Goal: Information Seeking & Learning: Check status

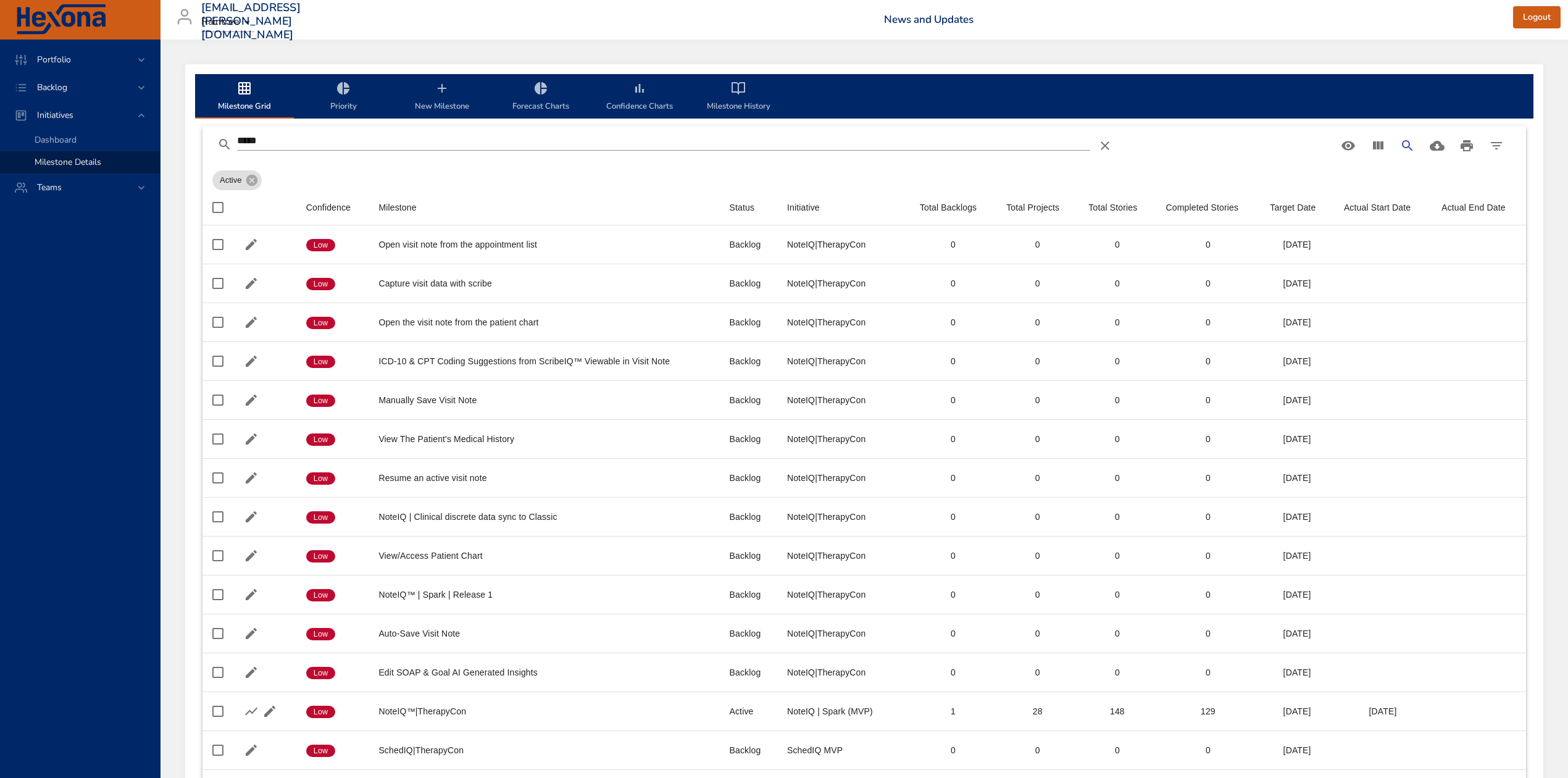
scroll to position [153, 0]
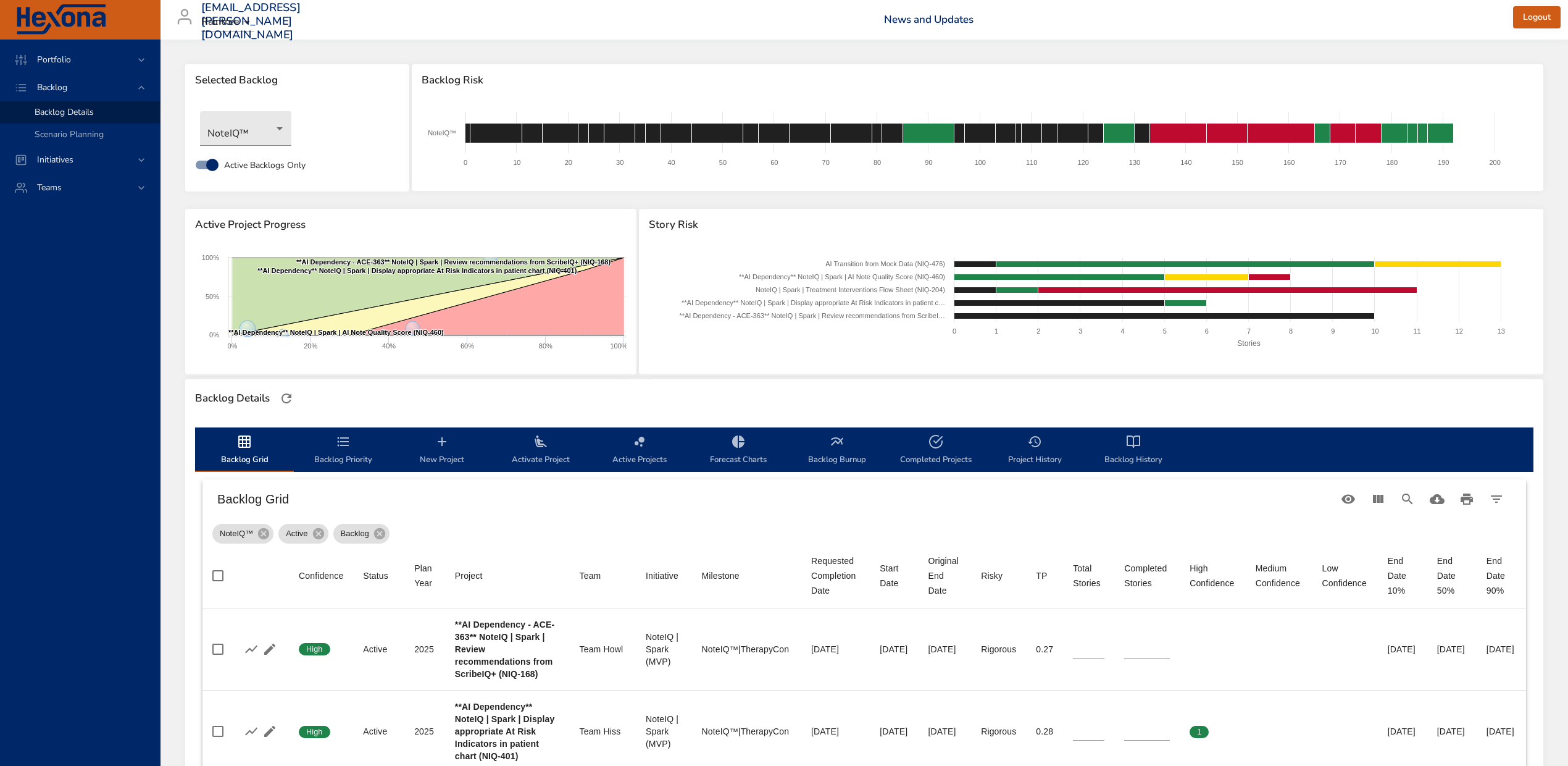
scroll to position [411, 0]
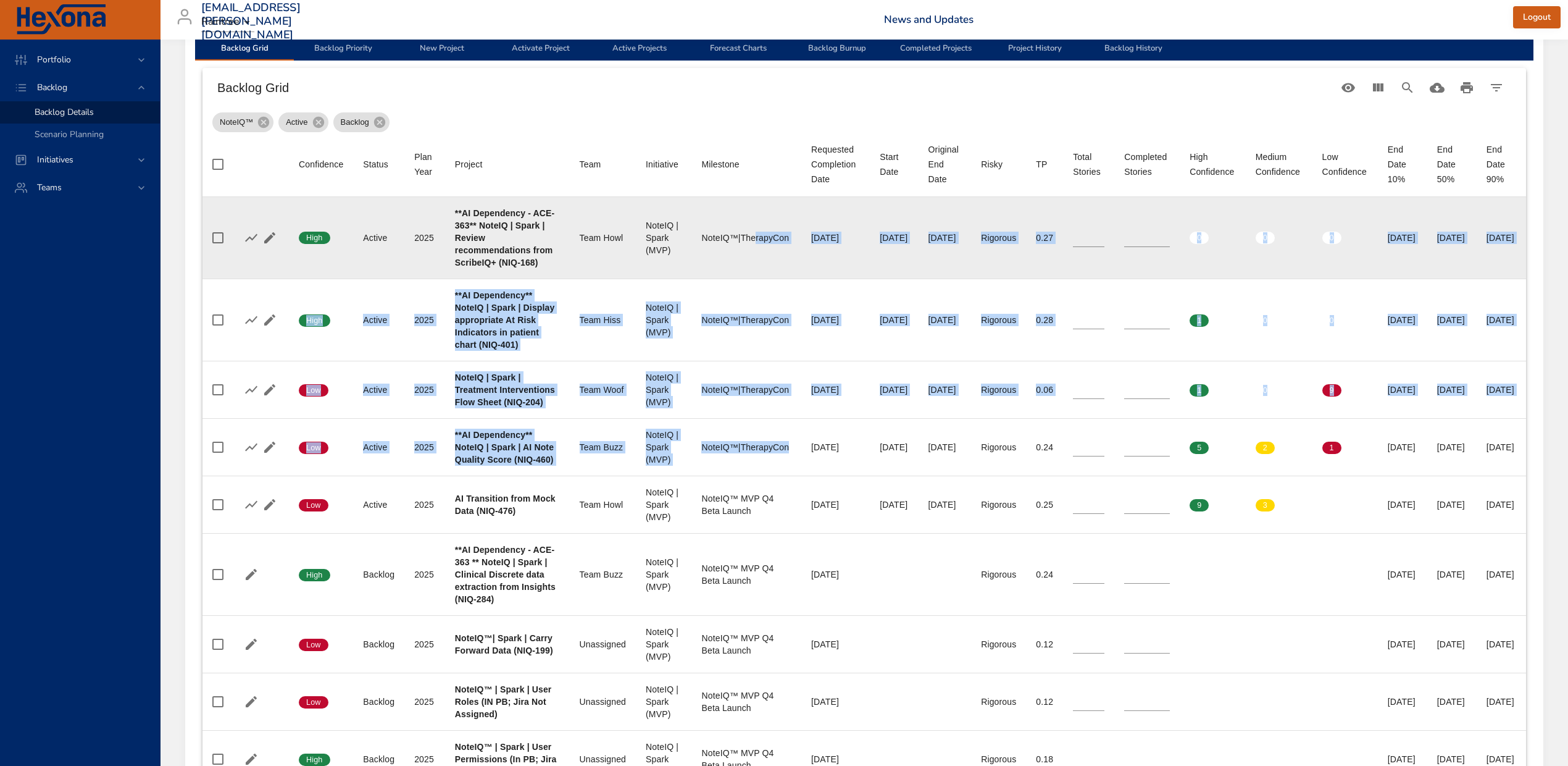
drag, startPoint x: 753, startPoint y: 540, endPoint x: 714, endPoint y: 250, distance: 292.6
click at [714, 250] on tbody "Confidence High Status Active Plan Year [DATE] Project **AI Dependency - ACE-36…" at bounding box center [864, 597] width 1324 height 800
click at [716, 244] on div "NoteIQ™|TherapyCon" at bounding box center [746, 237] width 90 height 13
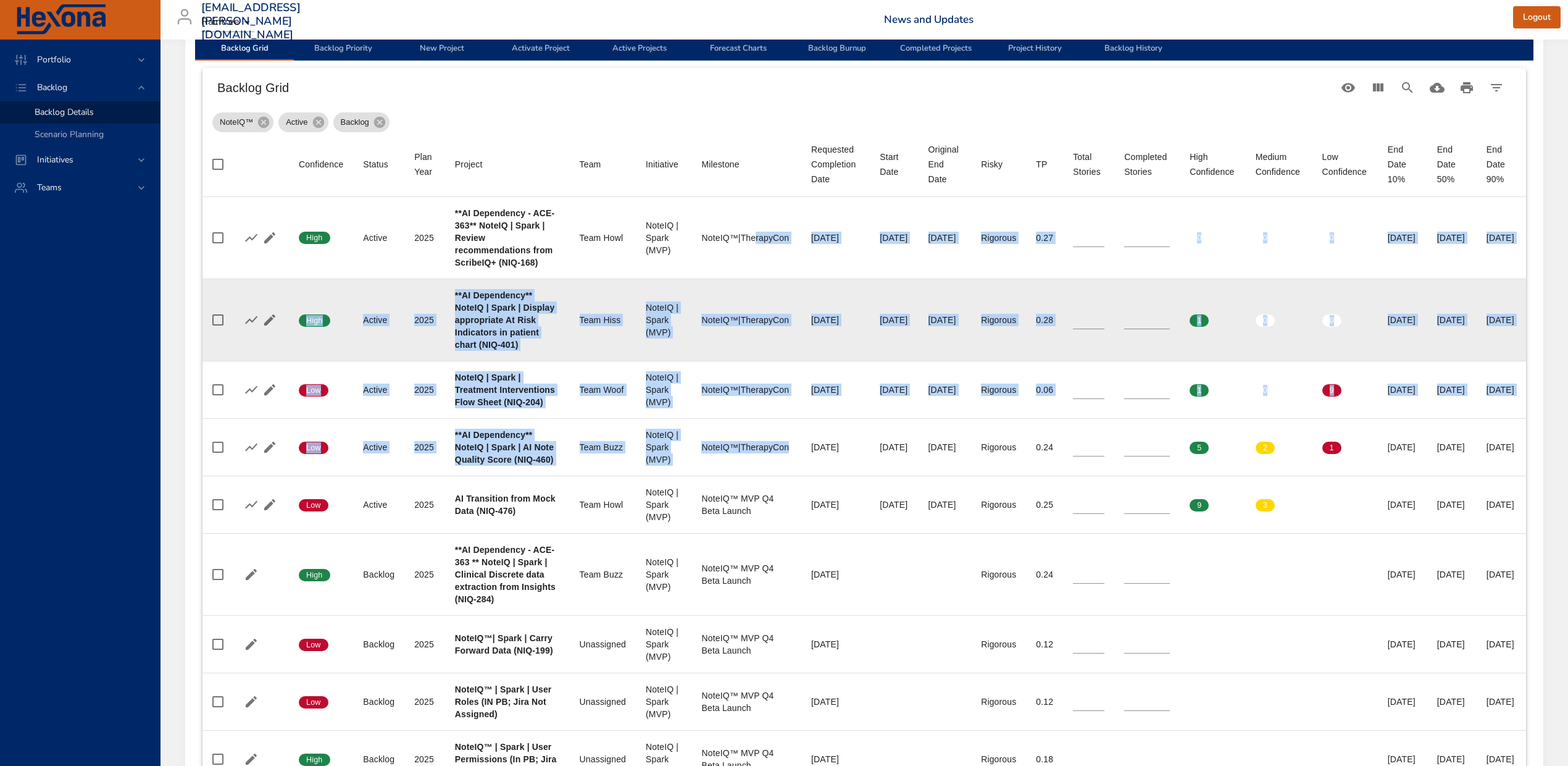
click at [716, 326] on td "Milestone NoteIQ™|TherapyCon" at bounding box center [747, 319] width 110 height 82
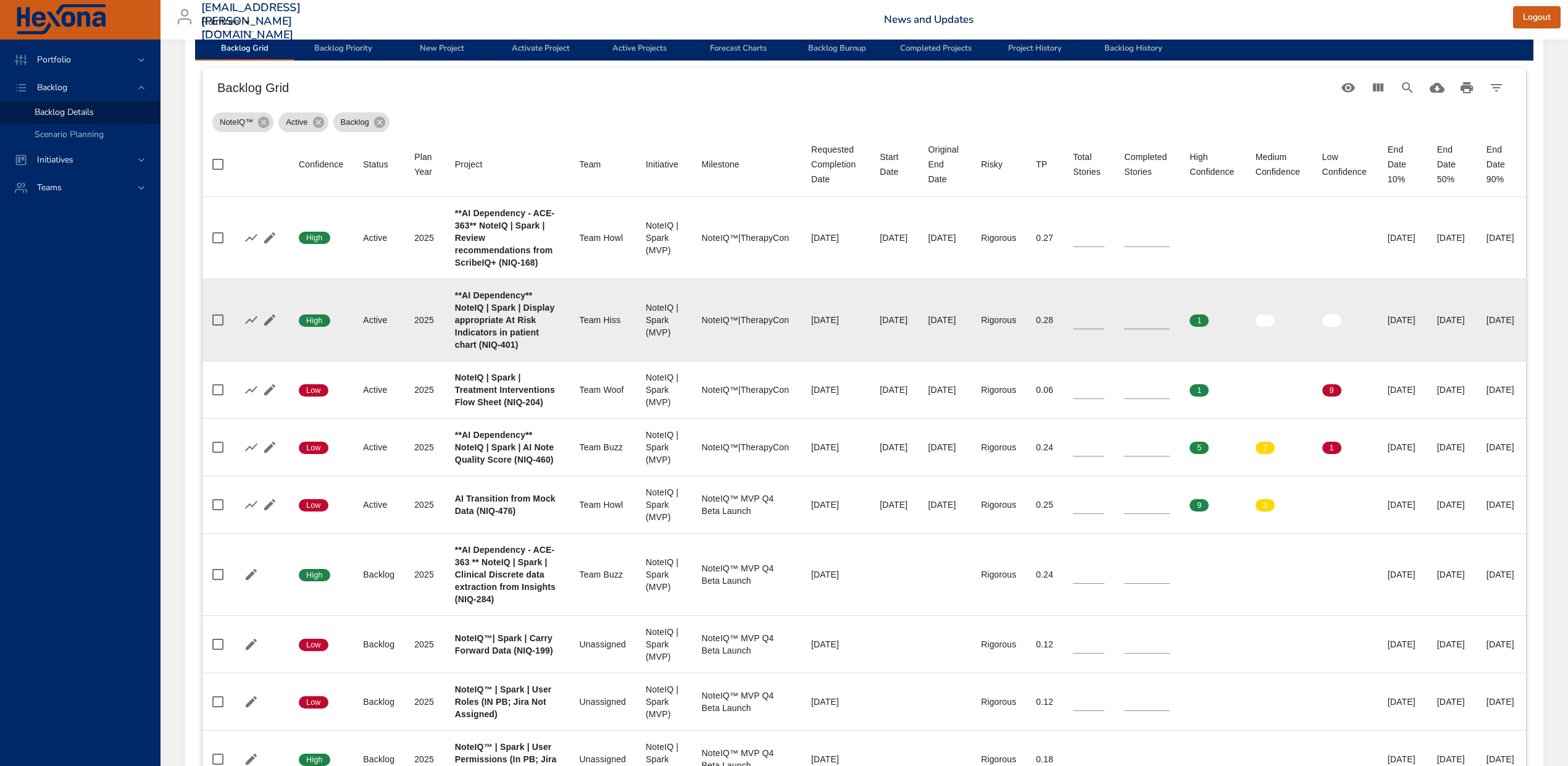
scroll to position [82, 0]
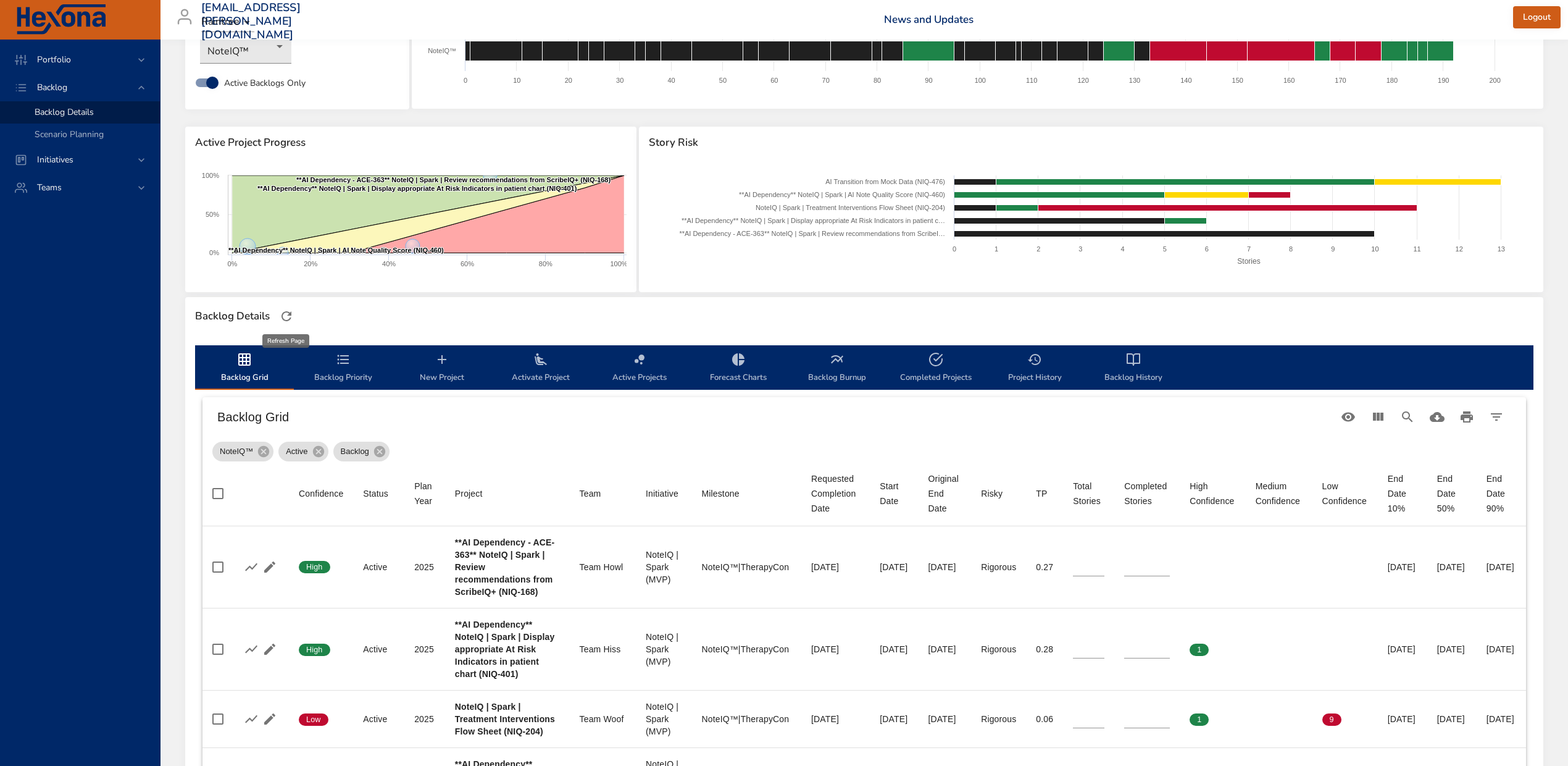
click at [294, 310] on icon "button" at bounding box center [286, 316] width 15 height 15
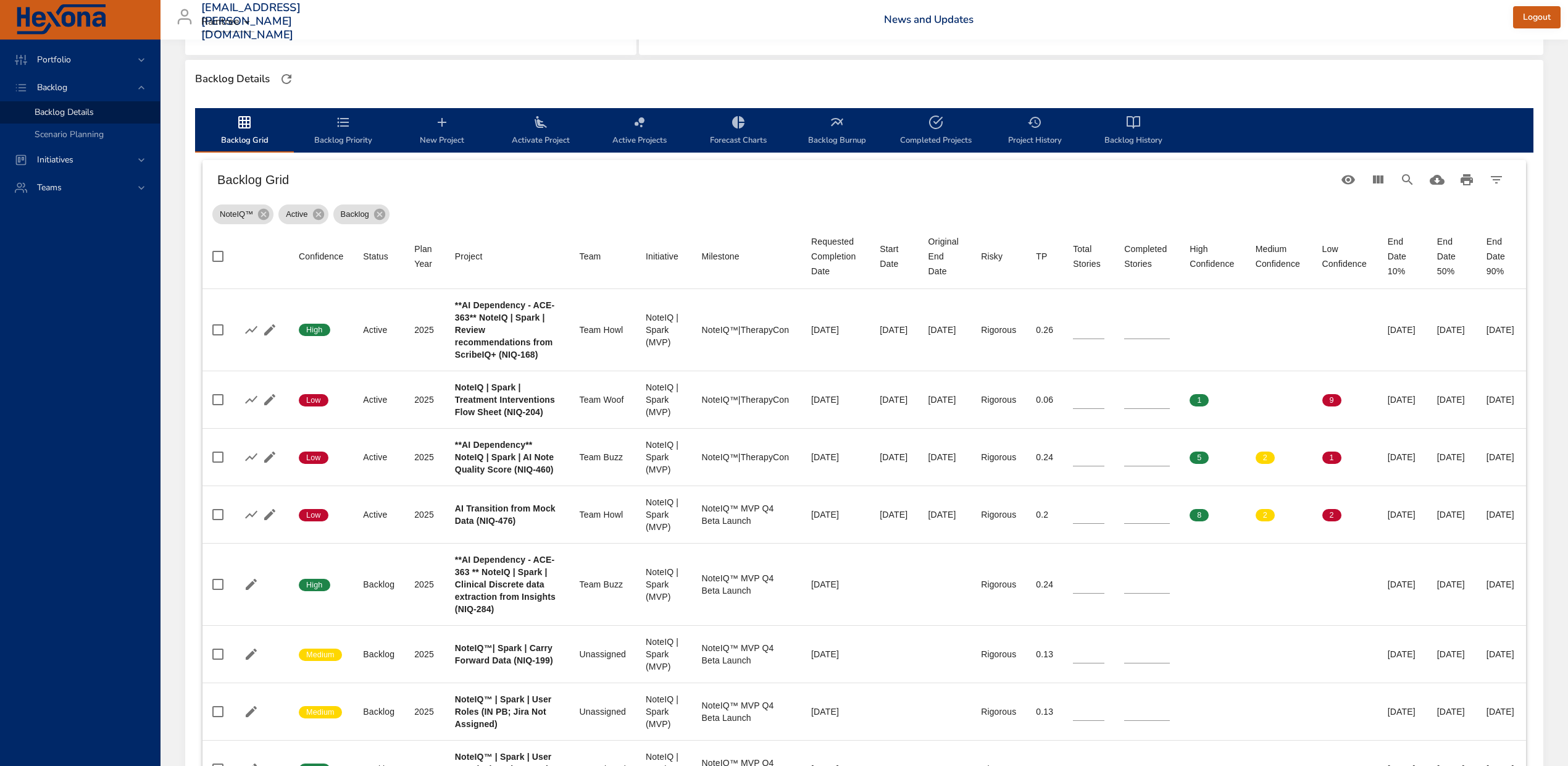
scroll to position [329, 0]
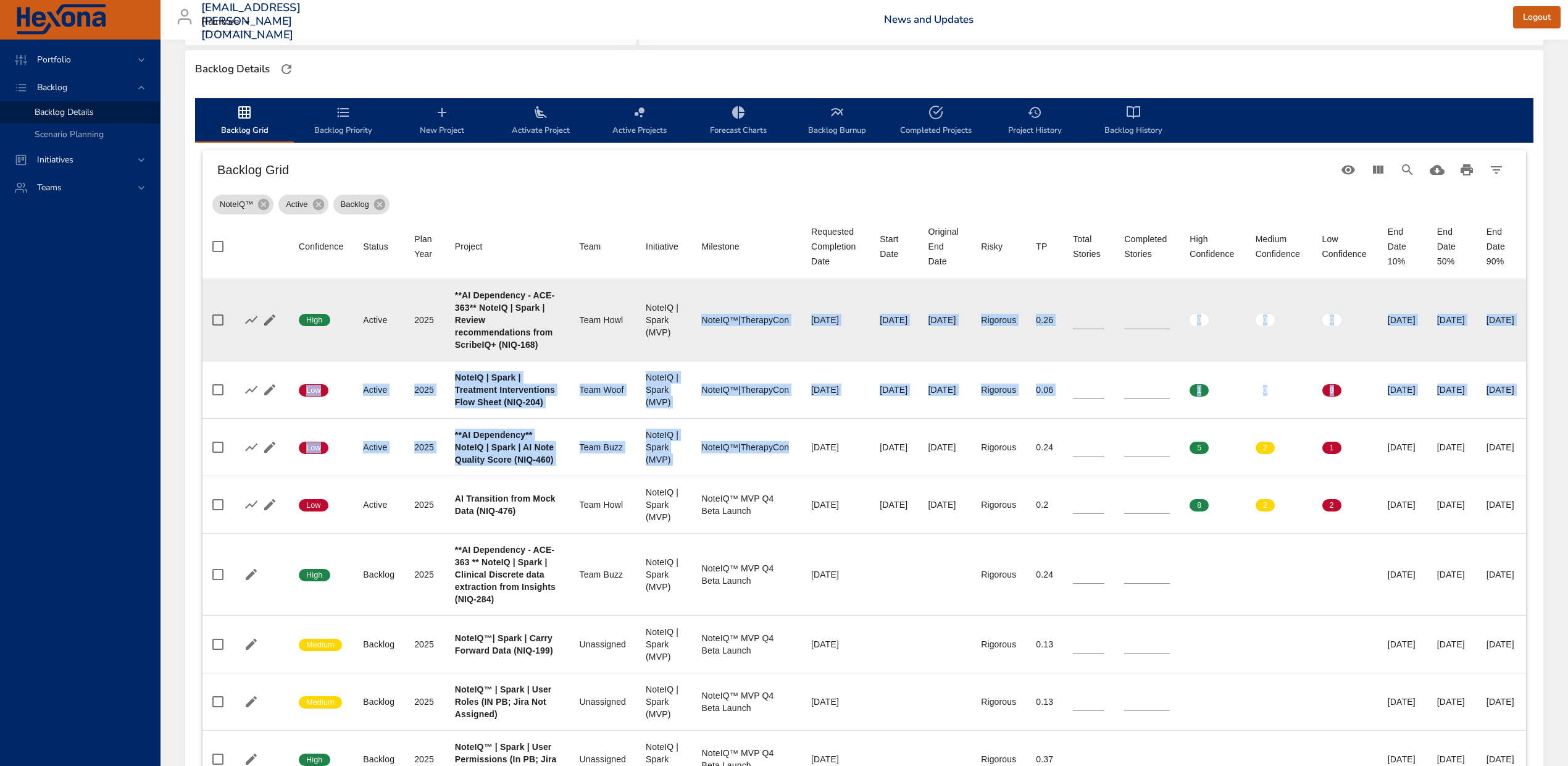
drag, startPoint x: 747, startPoint y: 512, endPoint x: 643, endPoint y: 341, distance: 200.1
click at [643, 341] on tbody "Confidence High Status Active Plan Year [DATE] Project **AI Dependency - ACE-36…" at bounding box center [864, 638] width 1324 height 718
click at [692, 348] on td "Milestone NoteIQ™|TherapyCon" at bounding box center [747, 320] width 110 height 82
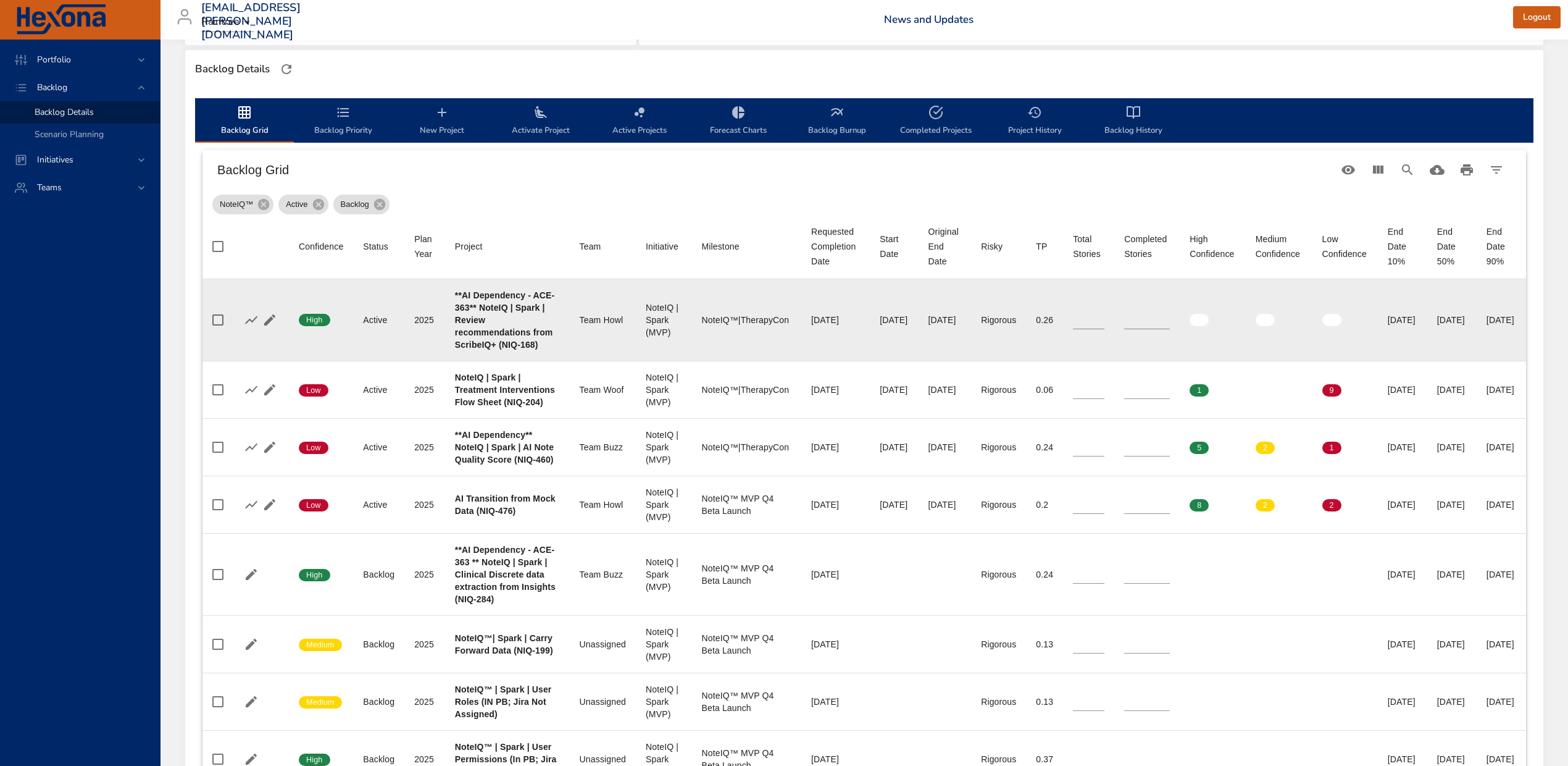
click at [581, 326] on div "Team Howl" at bounding box center [603, 320] width 46 height 13
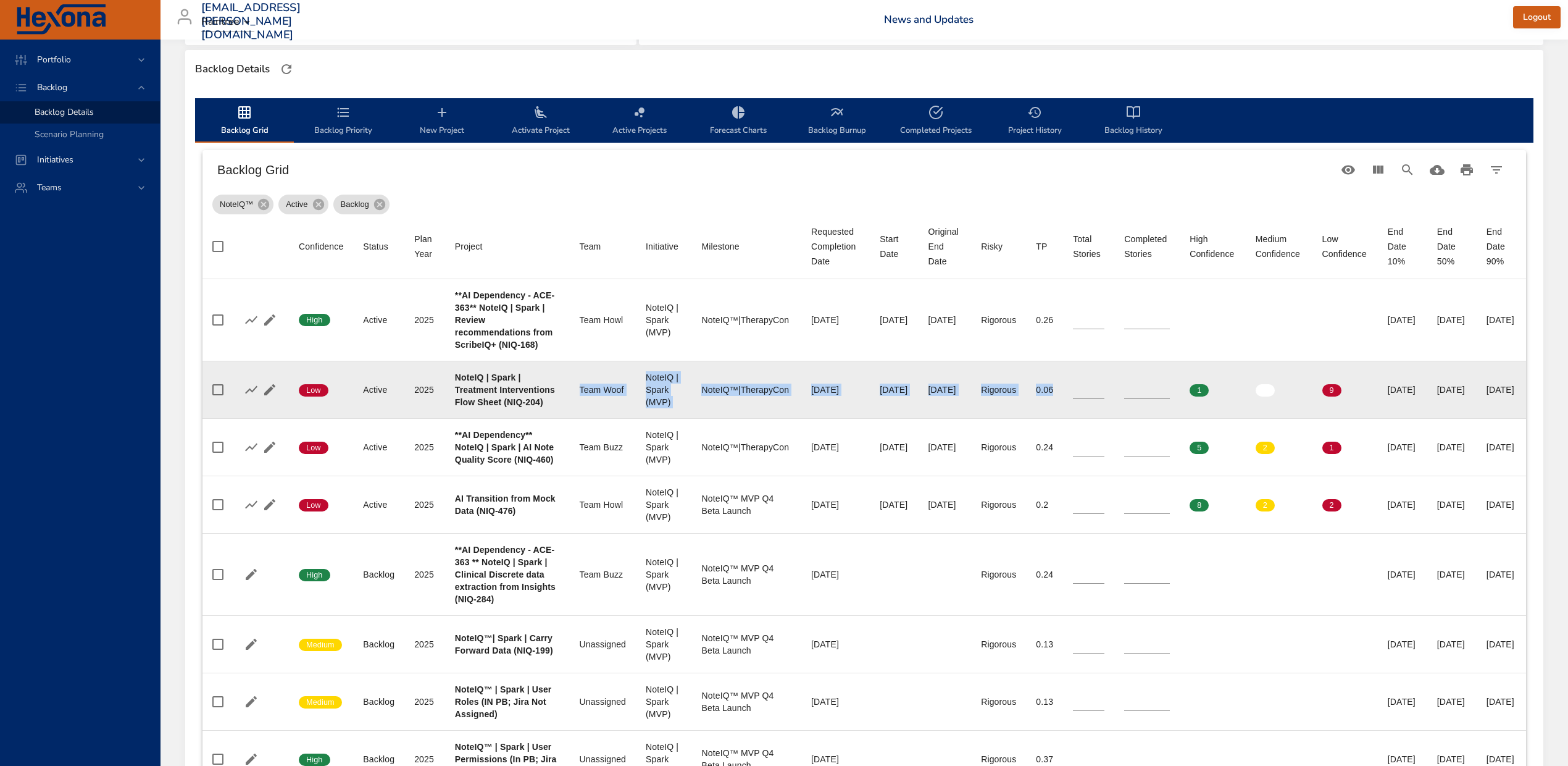
drag, startPoint x: 546, startPoint y: 423, endPoint x: 1121, endPoint y: 416, distance: 575.0
click at [1121, 416] on tr "Confidence Low Status Active Plan Year [DATE] Project NoteIQ | Spark | Treatmen…" at bounding box center [864, 389] width 1324 height 57
click at [1121, 416] on td "Completed Stories *" at bounding box center [1147, 389] width 65 height 57
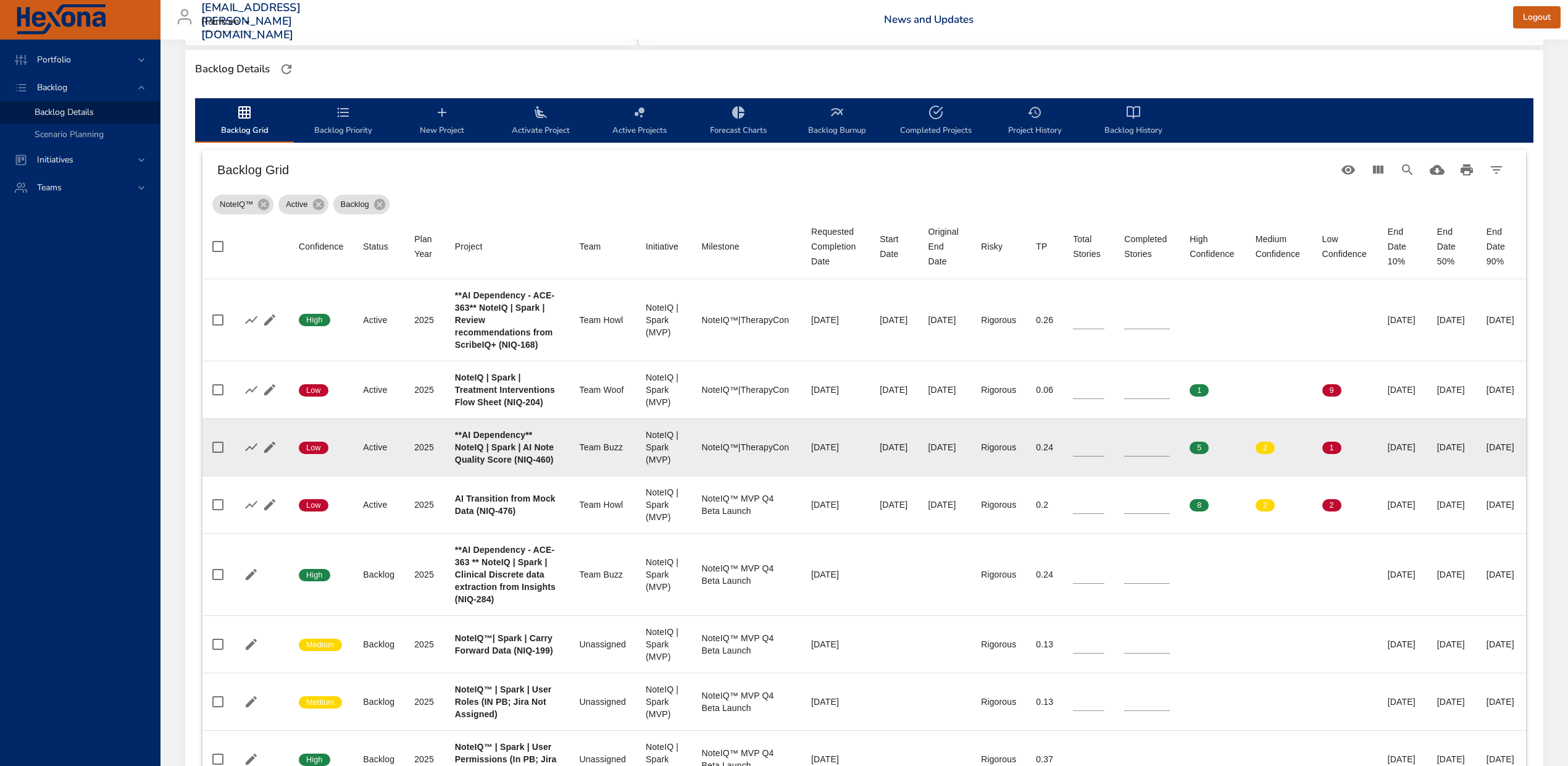
click at [718, 453] on div "NoteIQ™|TherapyCon" at bounding box center [746, 447] width 90 height 13
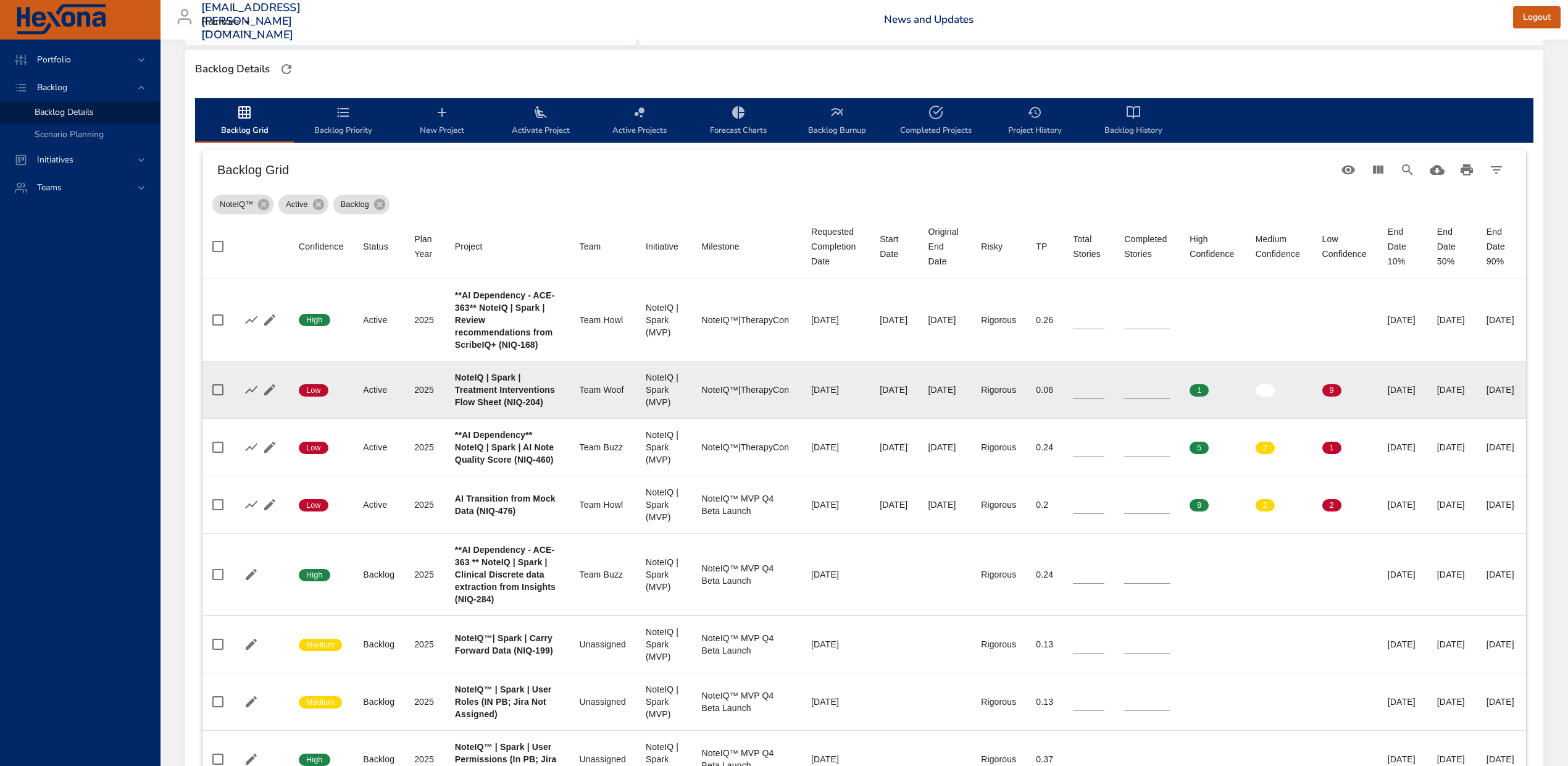
click at [802, 418] on td "Requested Completion Date [DATE]" at bounding box center [836, 389] width 69 height 57
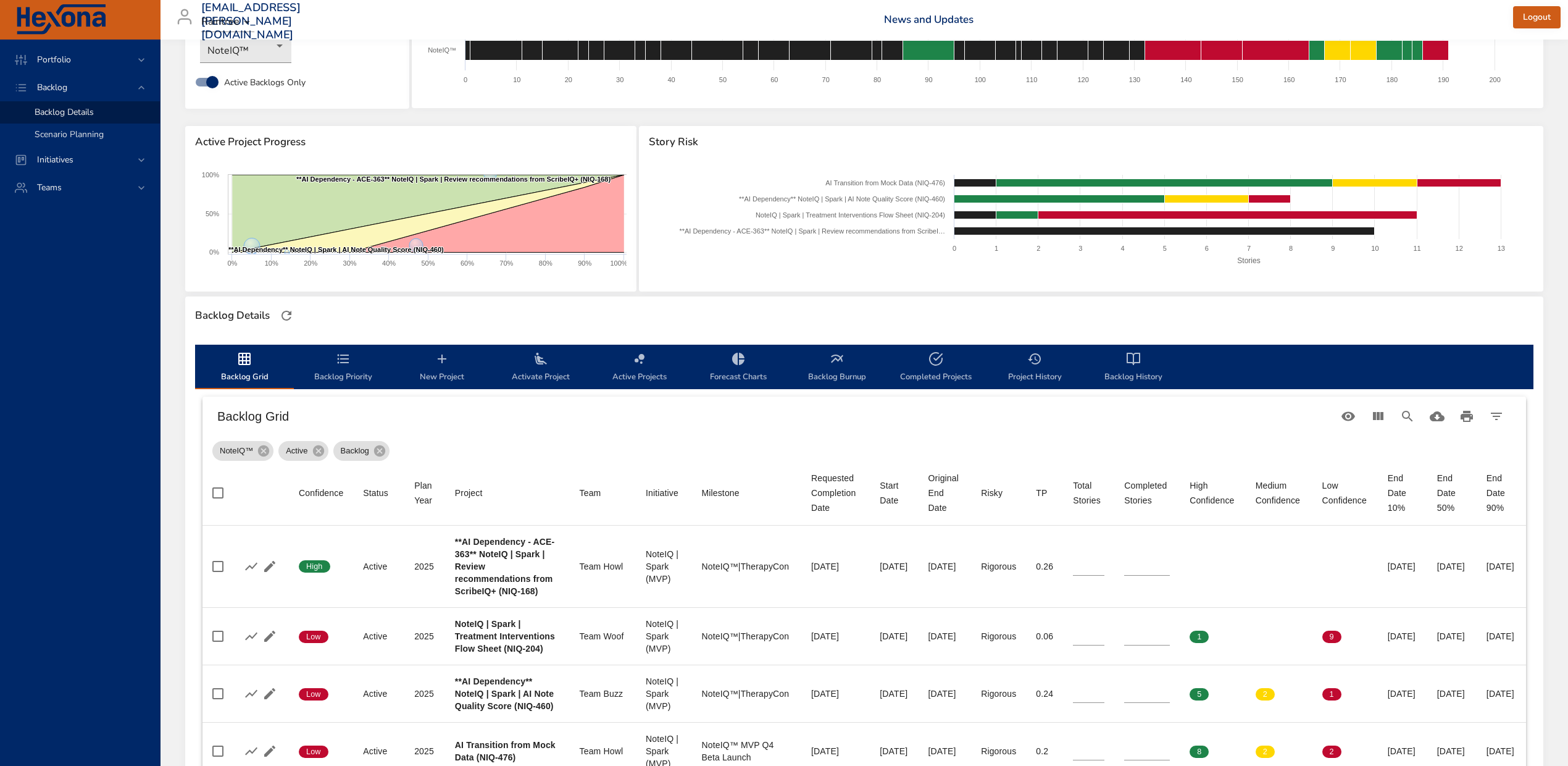
scroll to position [82, 0]
click at [99, 154] on div "Initiatives" at bounding box center [81, 160] width 108 height 13
click at [85, 165] on span "Milestone Details" at bounding box center [67, 162] width 67 height 12
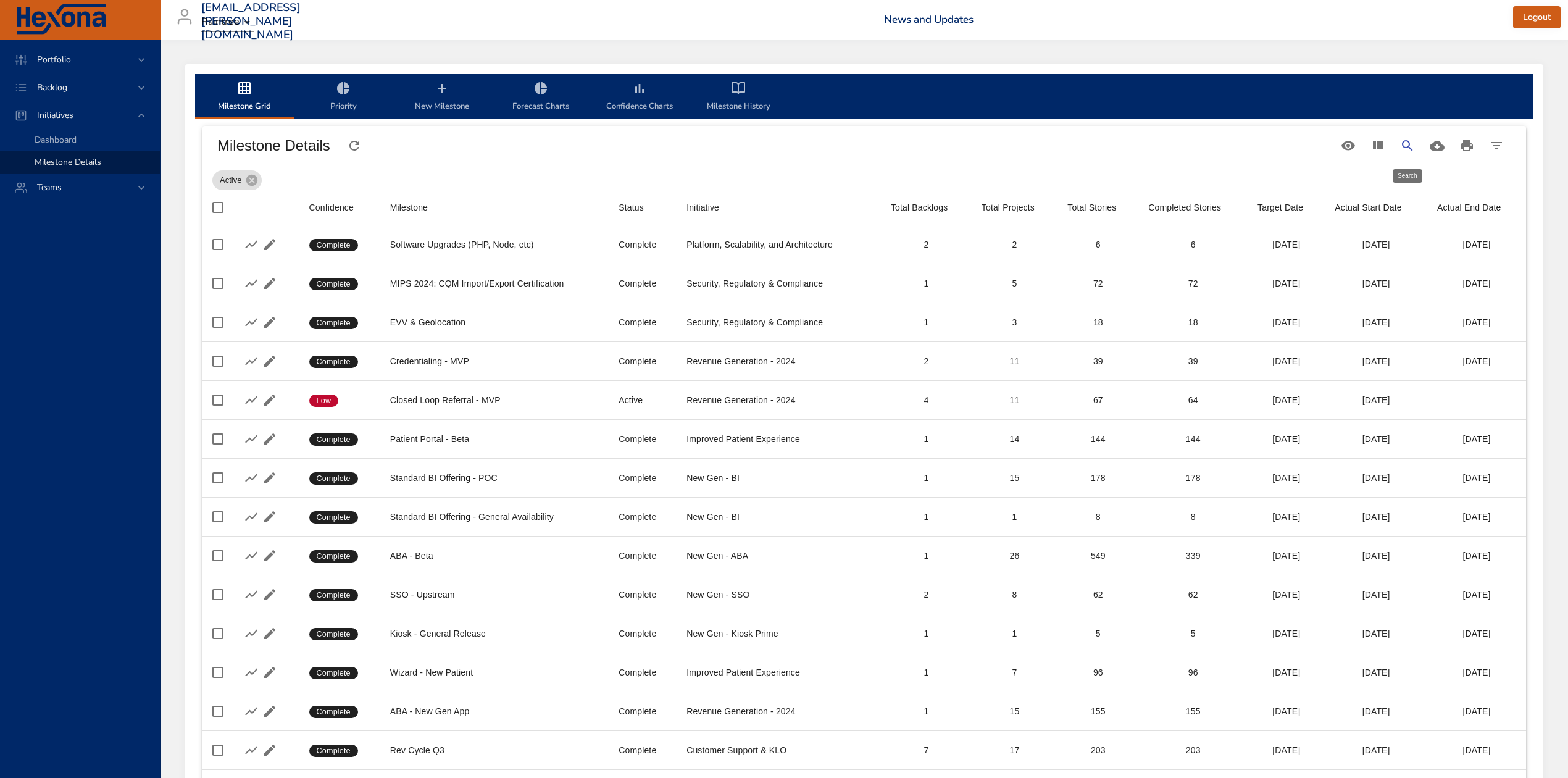
click at [1408, 143] on icon "Search" at bounding box center [1407, 145] width 15 height 15
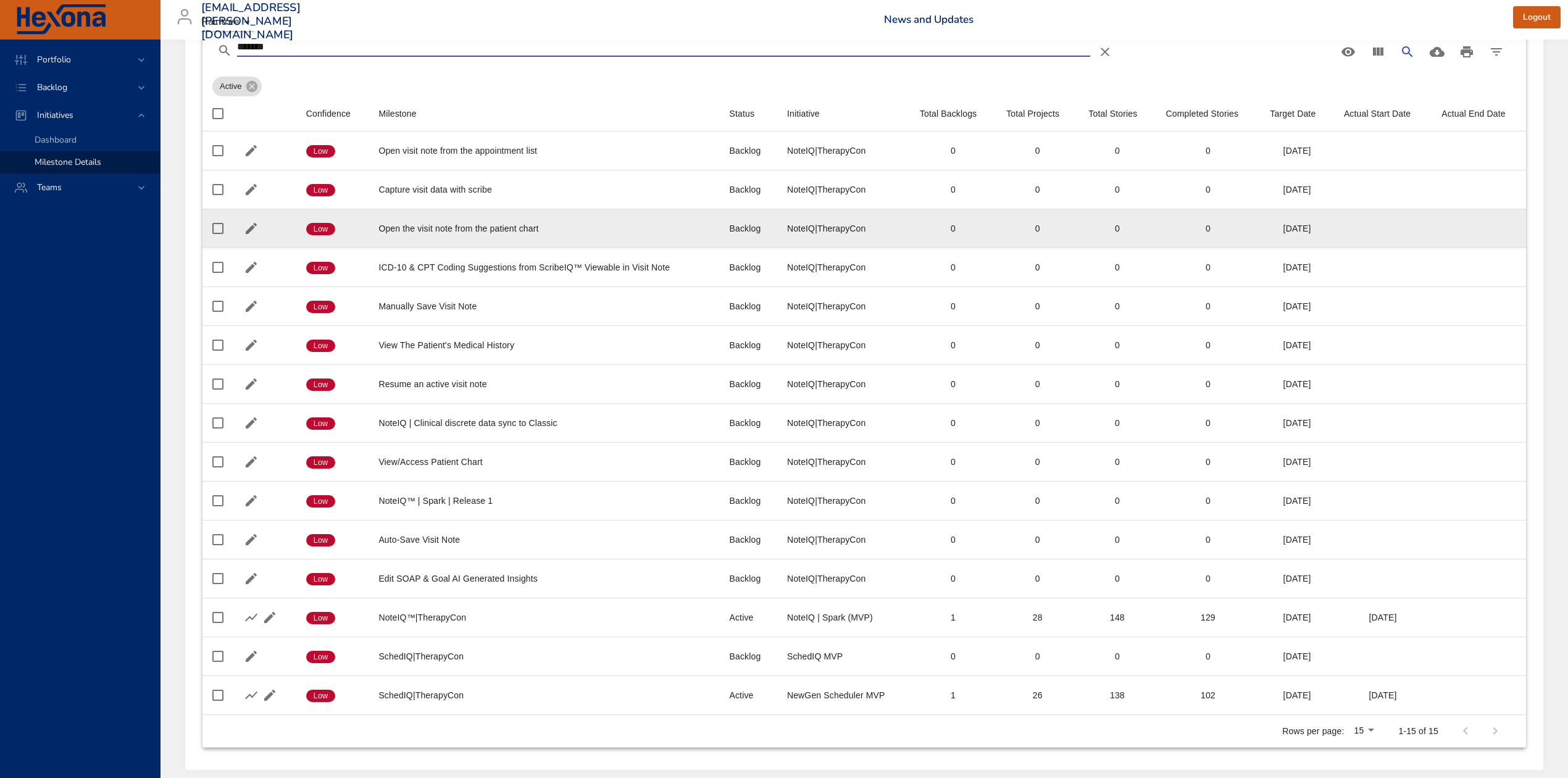
scroll to position [153, 0]
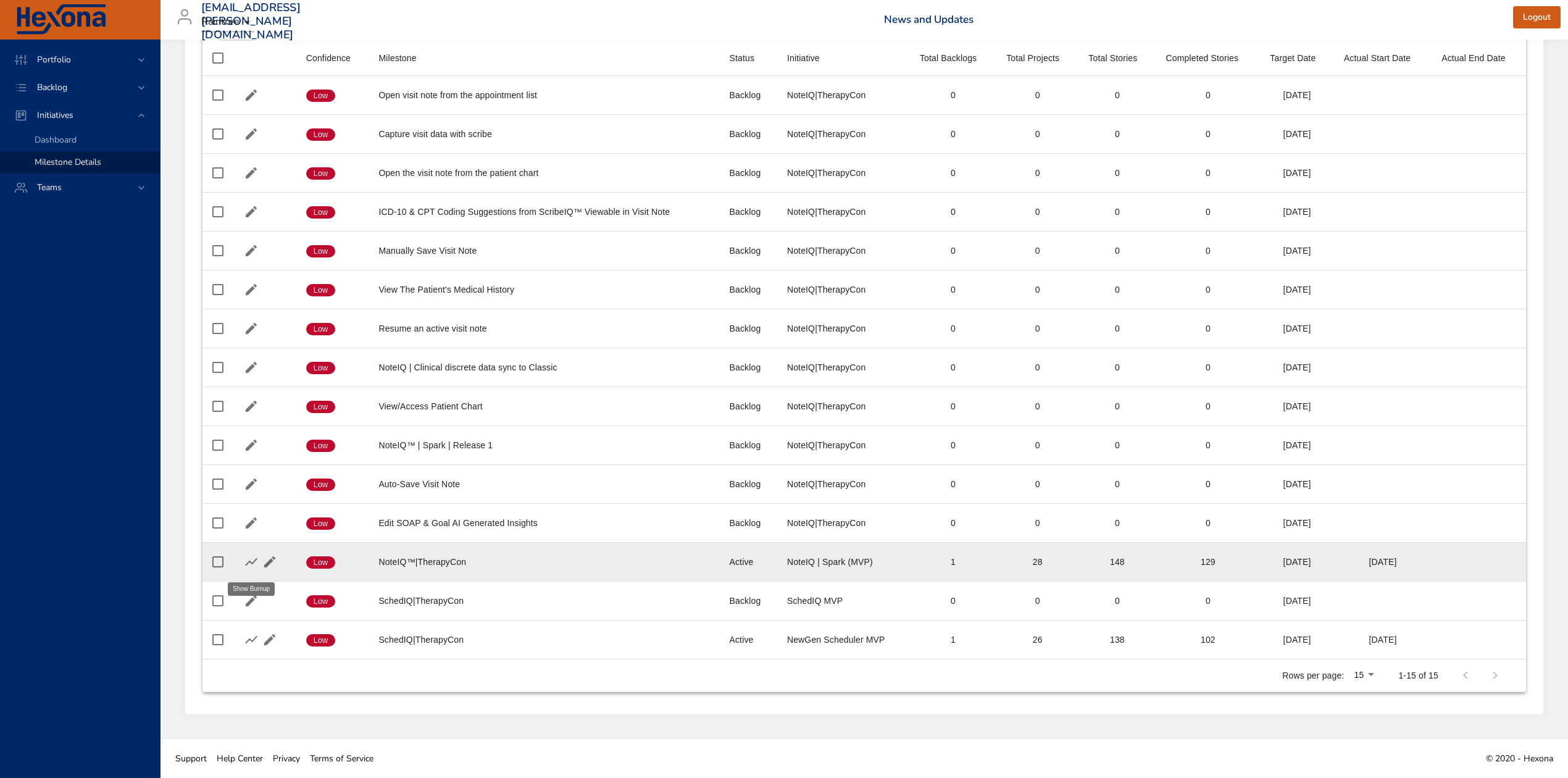
type input "*******"
click at [247, 562] on icon "button" at bounding box center [251, 563] width 13 height 8
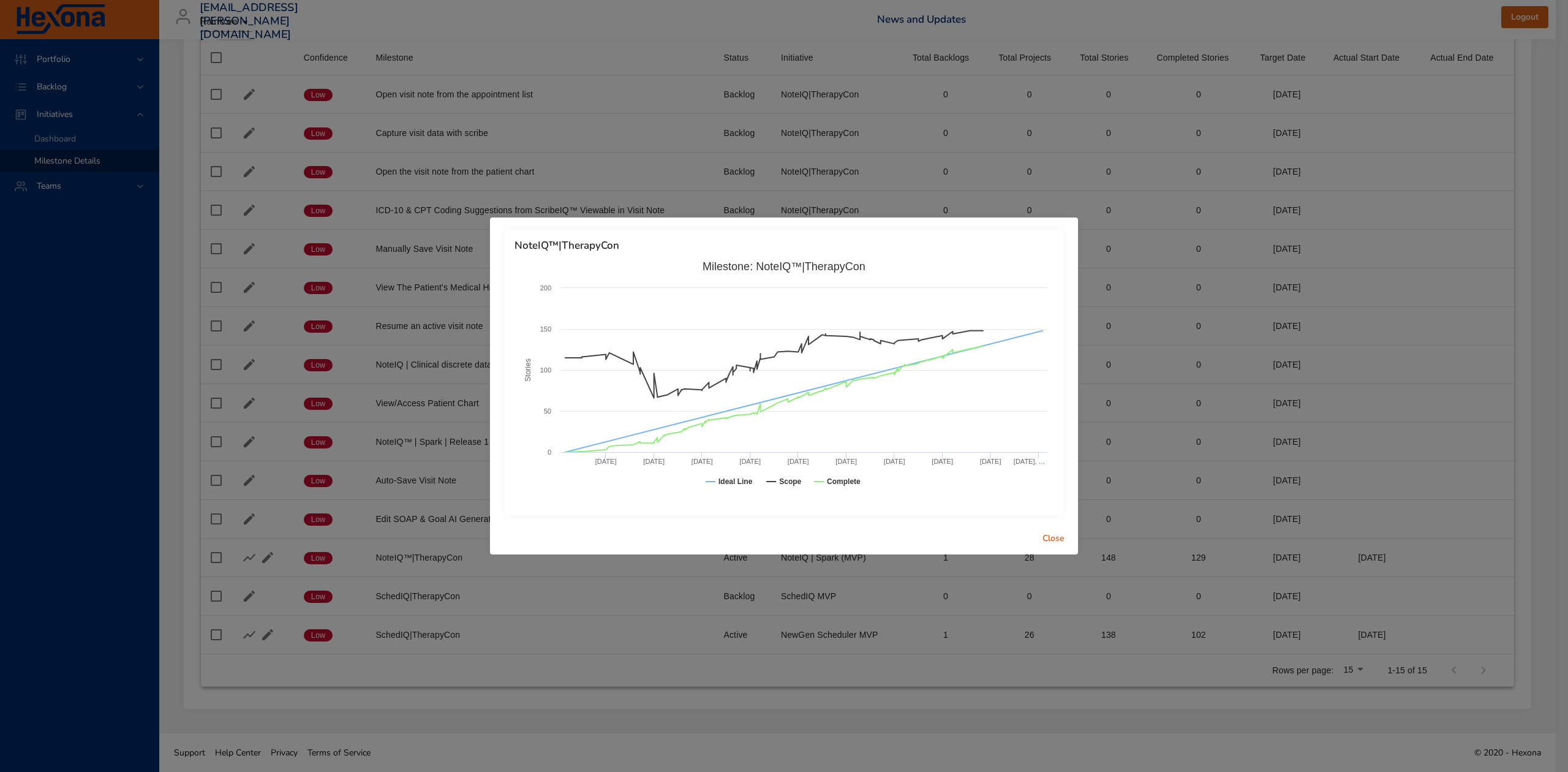
click at [130, 131] on div "NoteIQ™|TherapyCon Created with Highcharts 9.0.1 Stories Milestone: NoteIQ™|The…" at bounding box center [784, 386] width 1568 height 772
click at [1057, 535] on span "Close" at bounding box center [1053, 538] width 29 height 15
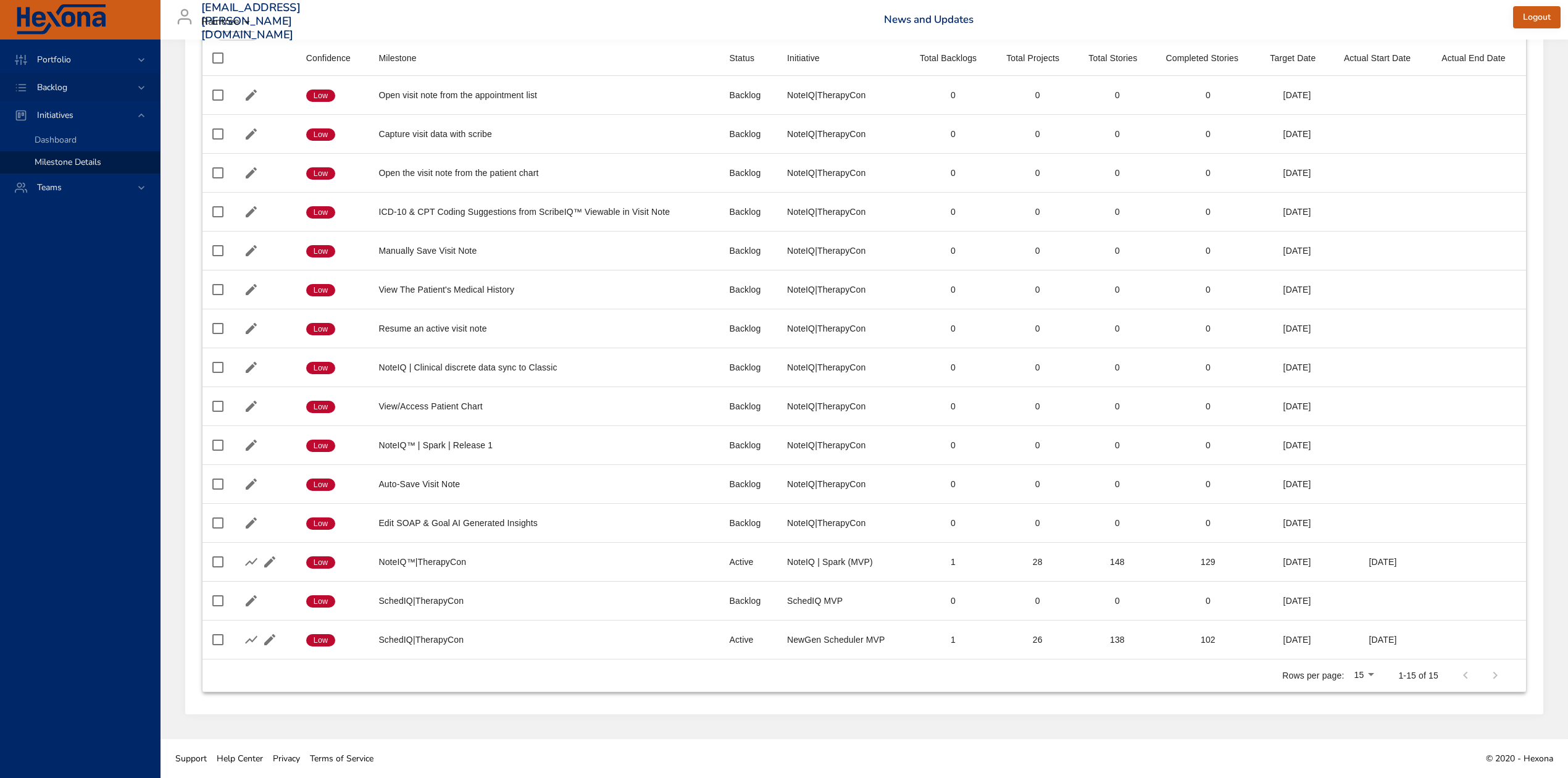
click at [107, 89] on div "Backlog" at bounding box center [81, 87] width 108 height 13
click at [89, 109] on span "Backlog Details" at bounding box center [64, 112] width 59 height 12
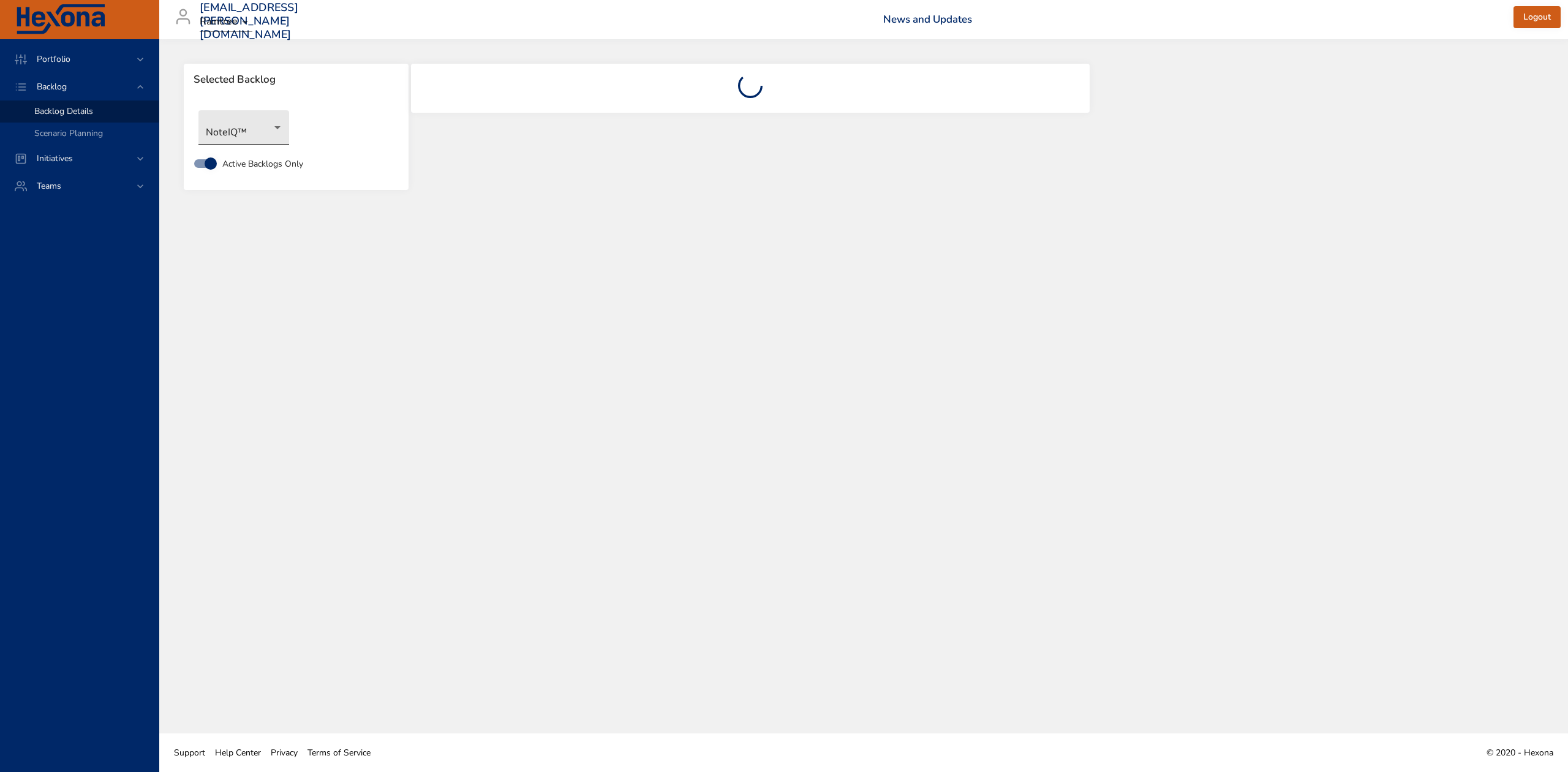
click at [256, 121] on body "Portfolio Backlog Backlog Details Scenario Planning Initiatives Teams [EMAIL_AD…" at bounding box center [784, 386] width 1568 height 772
click at [632, 155] on div at bounding box center [784, 386] width 1568 height 772
